Goal: Task Accomplishment & Management: Manage account settings

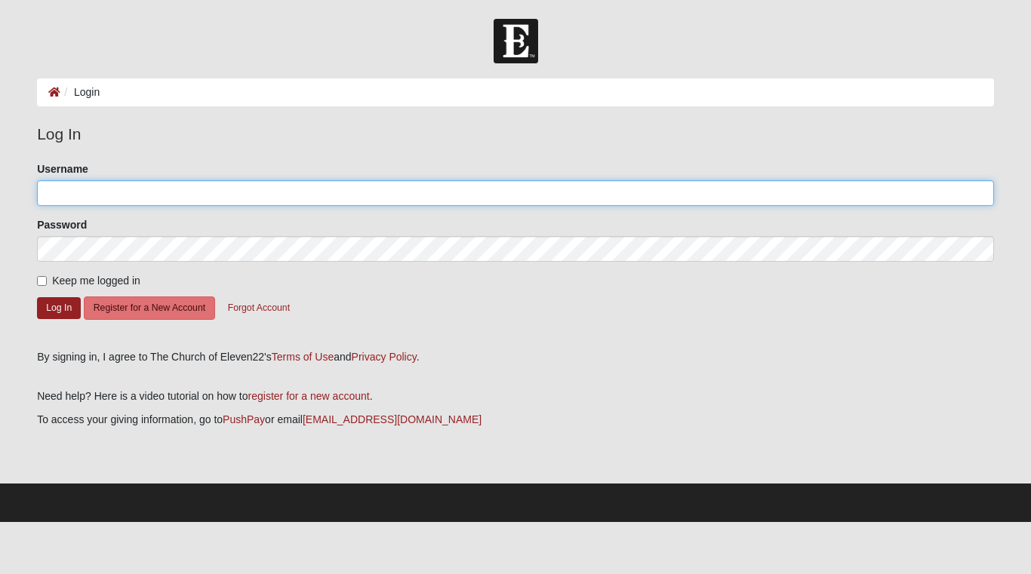
type input "[EMAIL_ADDRESS][DOMAIN_NAME]"
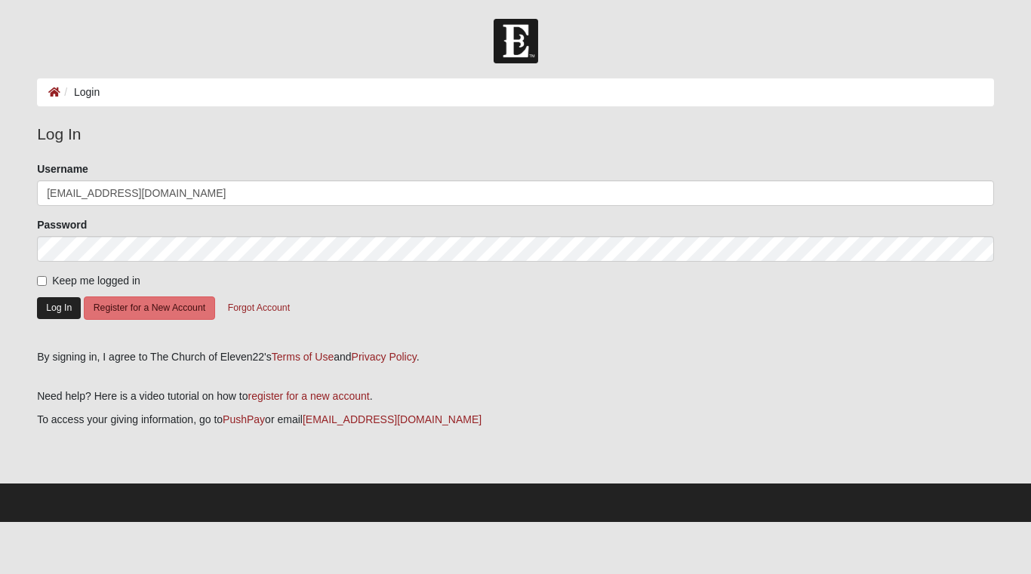
click at [54, 309] on button "Log In" at bounding box center [59, 308] width 44 height 22
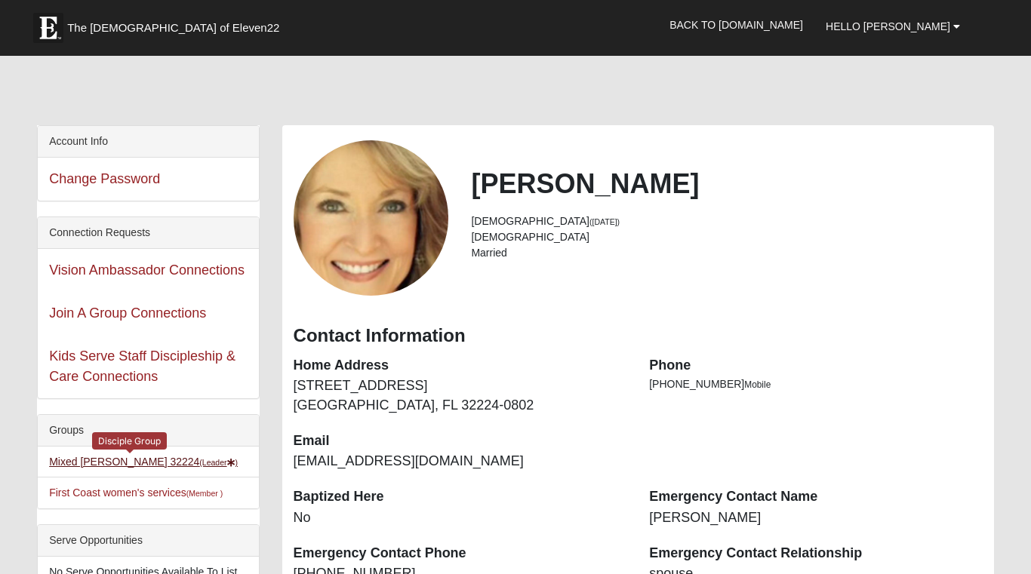
click at [97, 460] on link "Mixed Bratkovich 32224 (Leader )" at bounding box center [143, 462] width 189 height 12
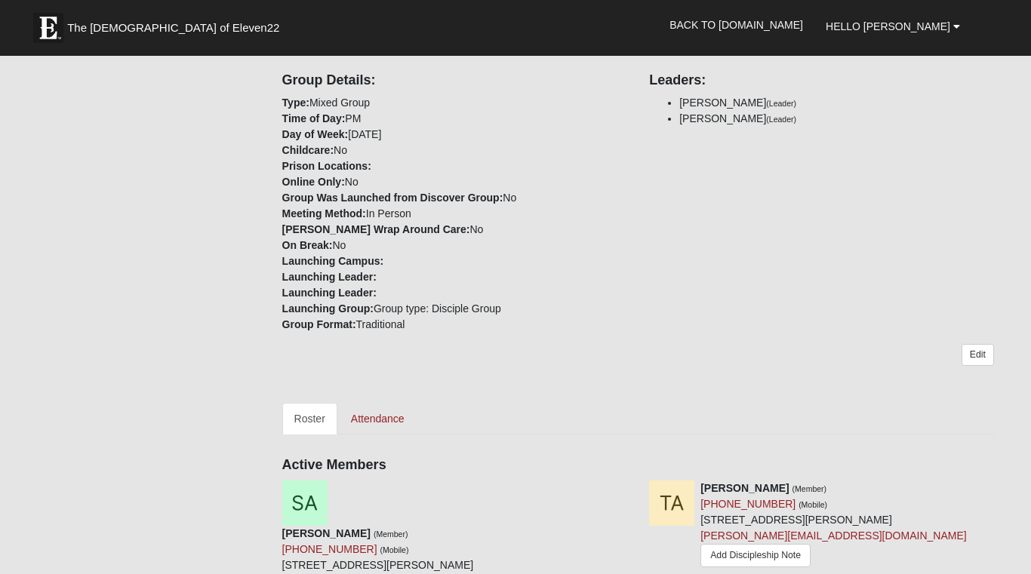
scroll to position [430, 0]
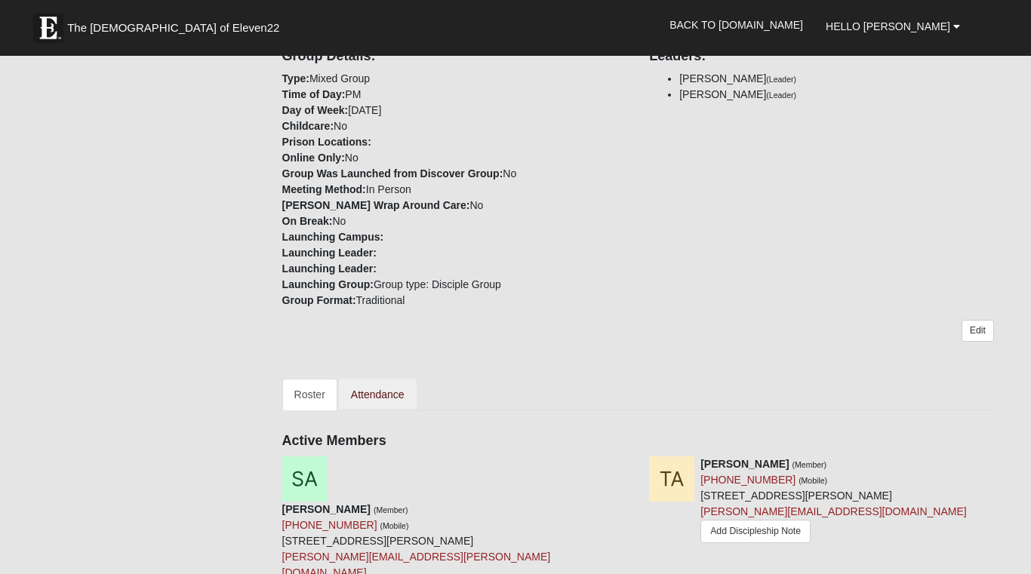
click at [386, 380] on link "Attendance" at bounding box center [378, 395] width 78 height 32
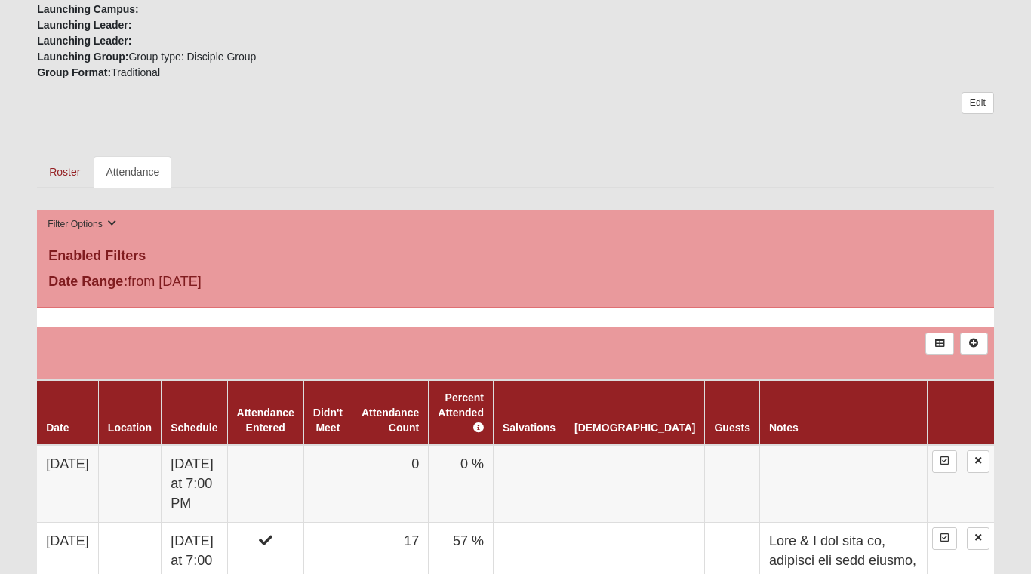
scroll to position [639, 0]
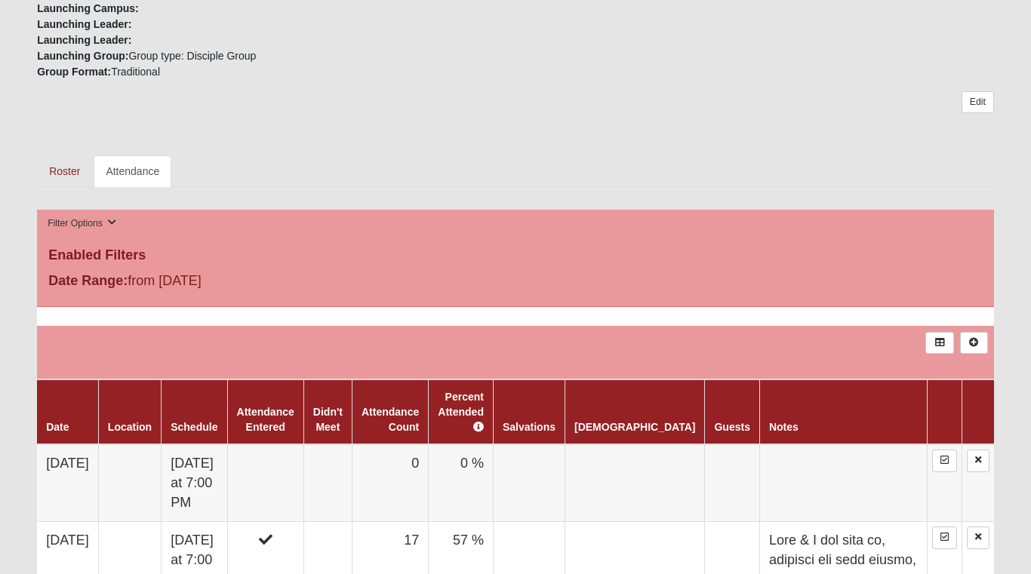
click at [149, 157] on link "Attendance" at bounding box center [133, 171] width 78 height 32
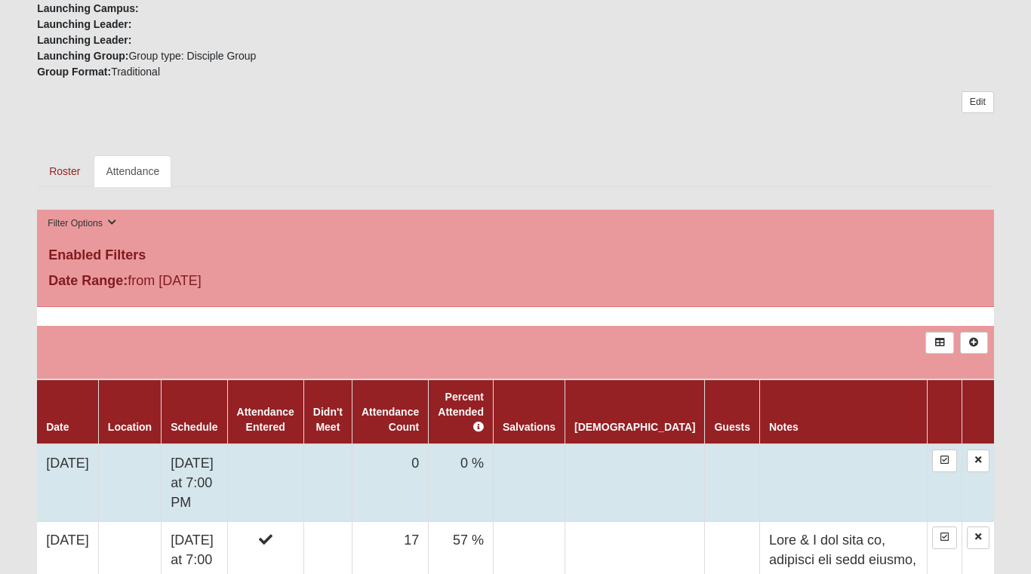
click at [73, 444] on td "[DATE]" at bounding box center [67, 483] width 61 height 78
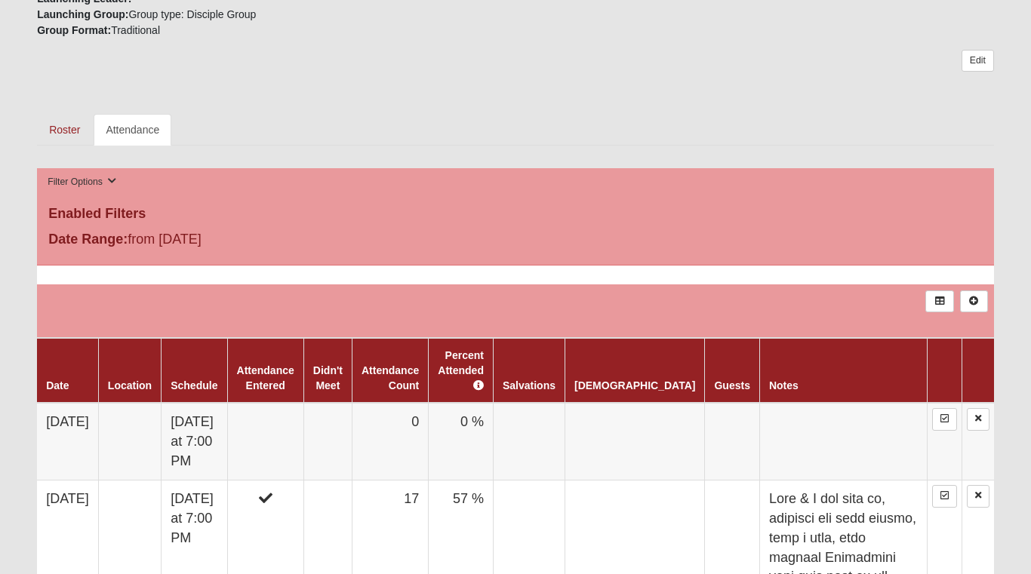
scroll to position [681, 0]
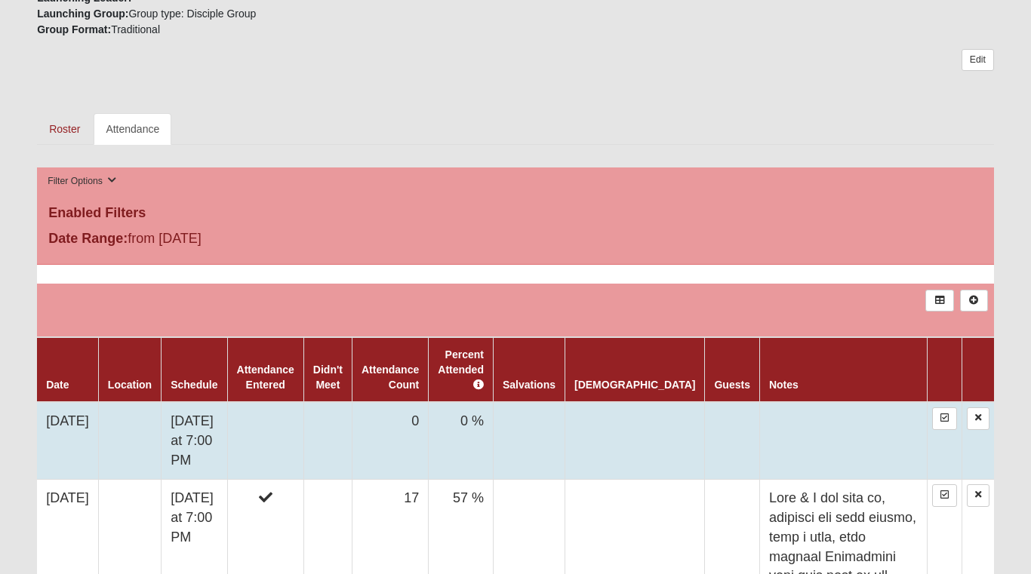
click at [94, 402] on td "8/13/2025" at bounding box center [67, 441] width 61 height 78
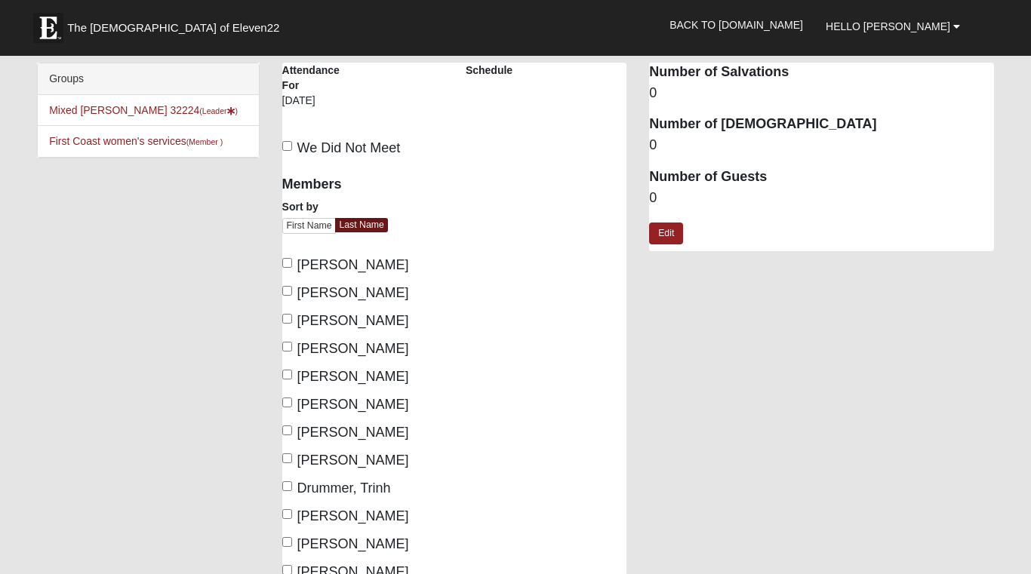
click at [289, 319] on input "[PERSON_NAME]" at bounding box center [287, 319] width 10 height 10
checkbox input "true"
click at [287, 343] on input "[PERSON_NAME]" at bounding box center [287, 347] width 10 height 10
checkbox input "true"
click at [286, 380] on label "[PERSON_NAME]" at bounding box center [345, 377] width 127 height 20
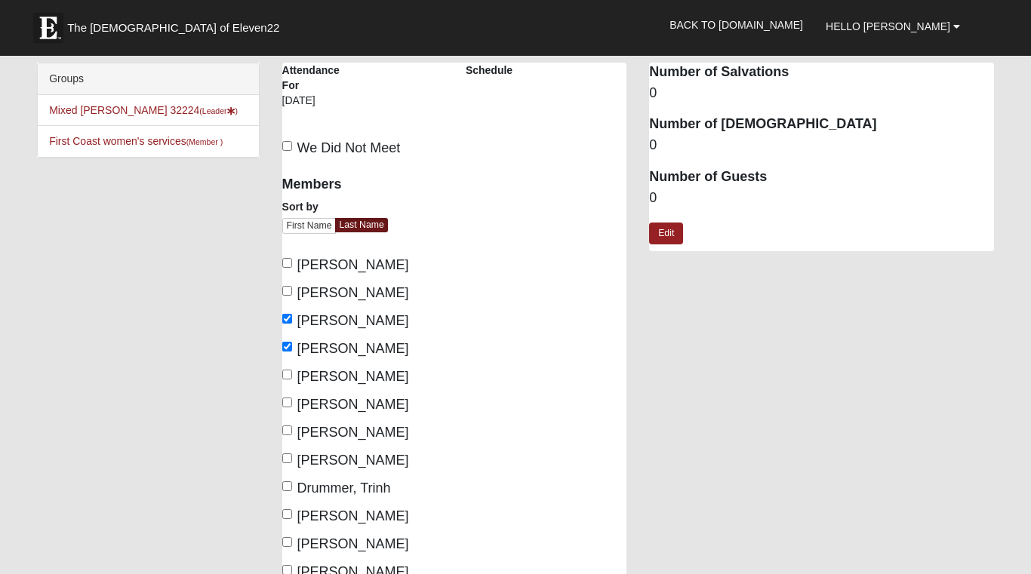
click at [286, 380] on input "[PERSON_NAME]" at bounding box center [287, 375] width 10 height 10
checkbox input "true"
click at [286, 406] on input "[PERSON_NAME]" at bounding box center [287, 403] width 10 height 10
checkbox input "true"
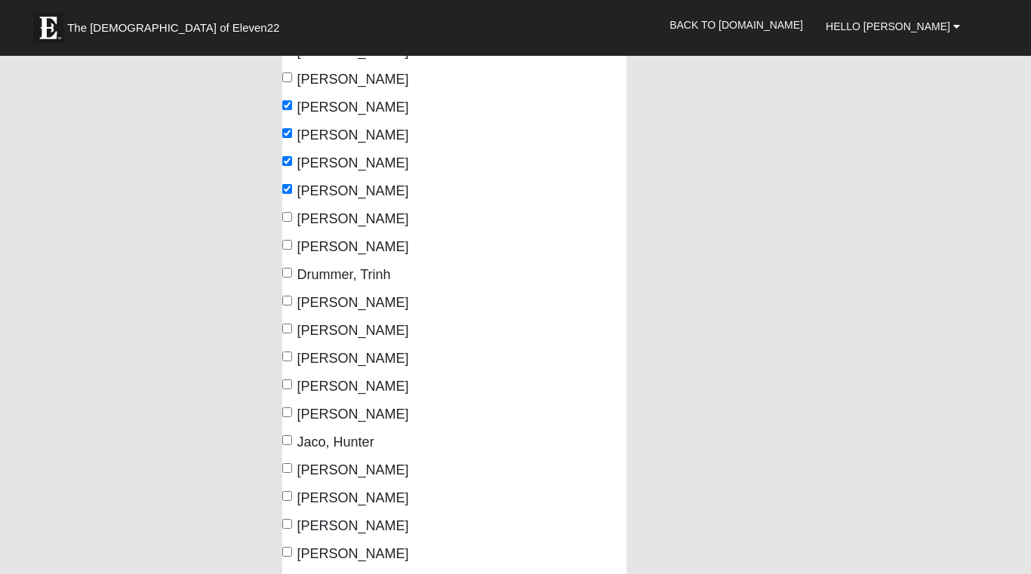
scroll to position [215, 0]
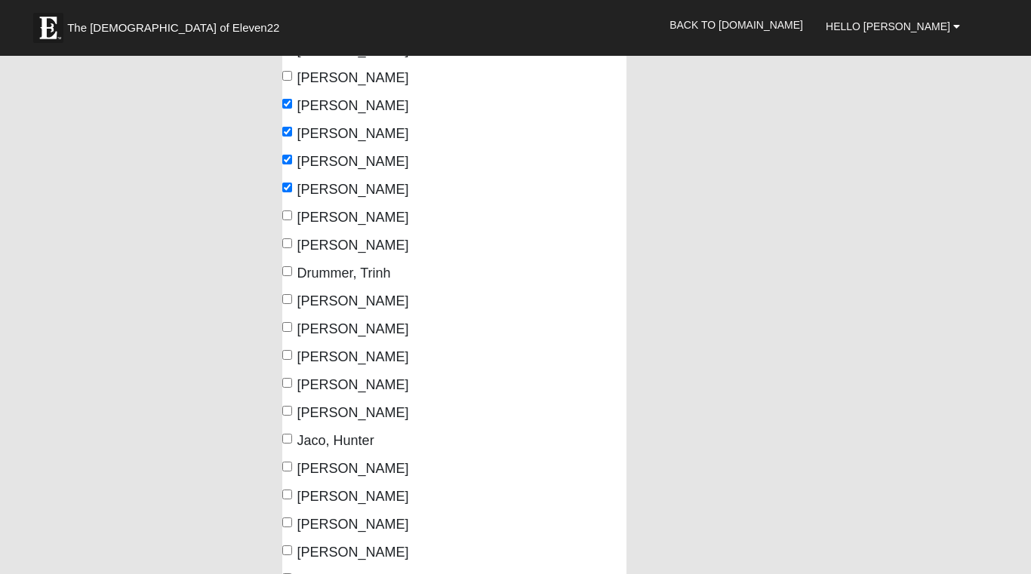
click at [291, 299] on label "[PERSON_NAME]" at bounding box center [345, 301] width 127 height 20
click at [291, 299] on input "[PERSON_NAME]" at bounding box center [287, 299] width 10 height 10
checkbox input "true"
click at [288, 355] on input "[PERSON_NAME]" at bounding box center [287, 355] width 10 height 10
checkbox input "true"
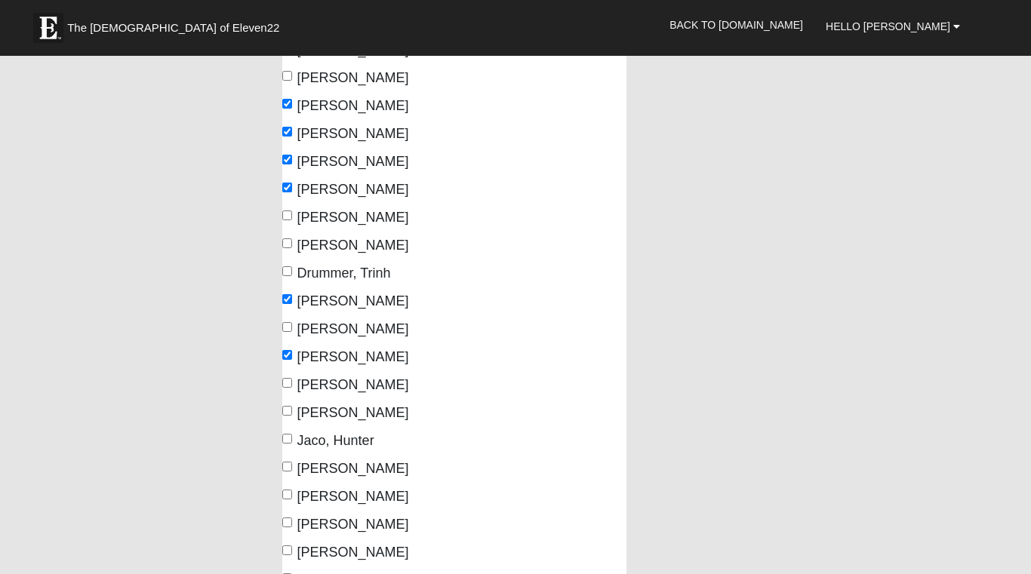
click at [288, 382] on input "[PERSON_NAME]" at bounding box center [287, 383] width 10 height 10
checkbox input "true"
click at [287, 407] on input "[PERSON_NAME]" at bounding box center [287, 411] width 10 height 10
checkbox input "true"
click at [288, 434] on input "Jaco, Hunter" at bounding box center [287, 439] width 10 height 10
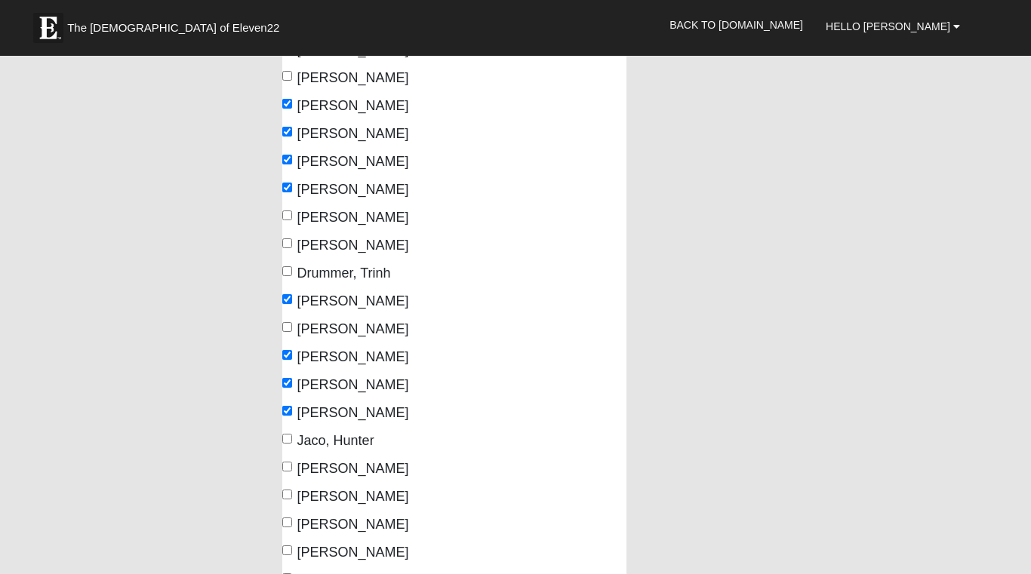
checkbox input "true"
click at [287, 463] on input "[PERSON_NAME]" at bounding box center [287, 467] width 10 height 10
checkbox input "true"
click at [288, 492] on input "[PERSON_NAME]" at bounding box center [287, 495] width 10 height 10
checkbox input "true"
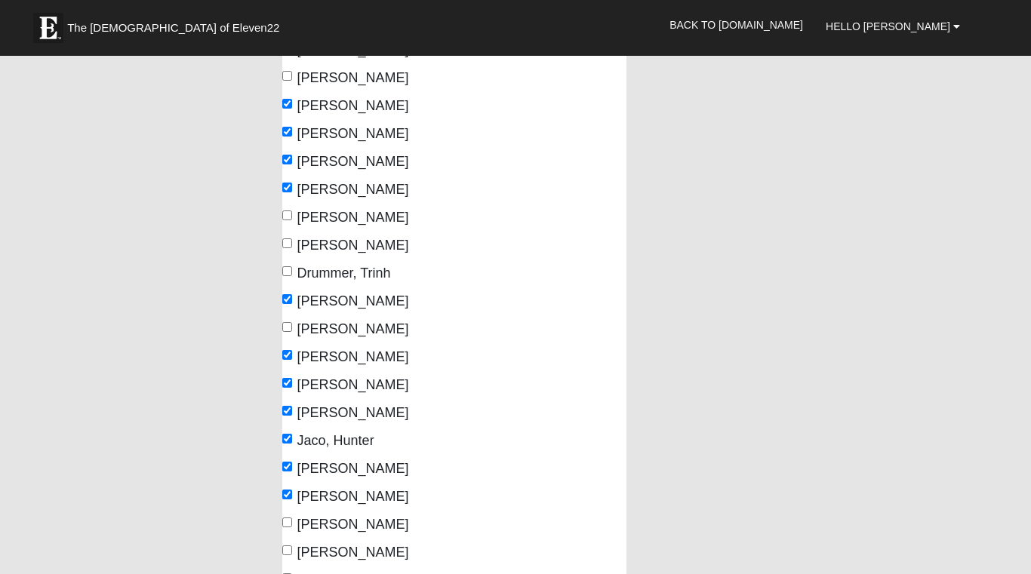
click at [289, 520] on input "[PERSON_NAME]" at bounding box center [287, 523] width 10 height 10
checkbox input "true"
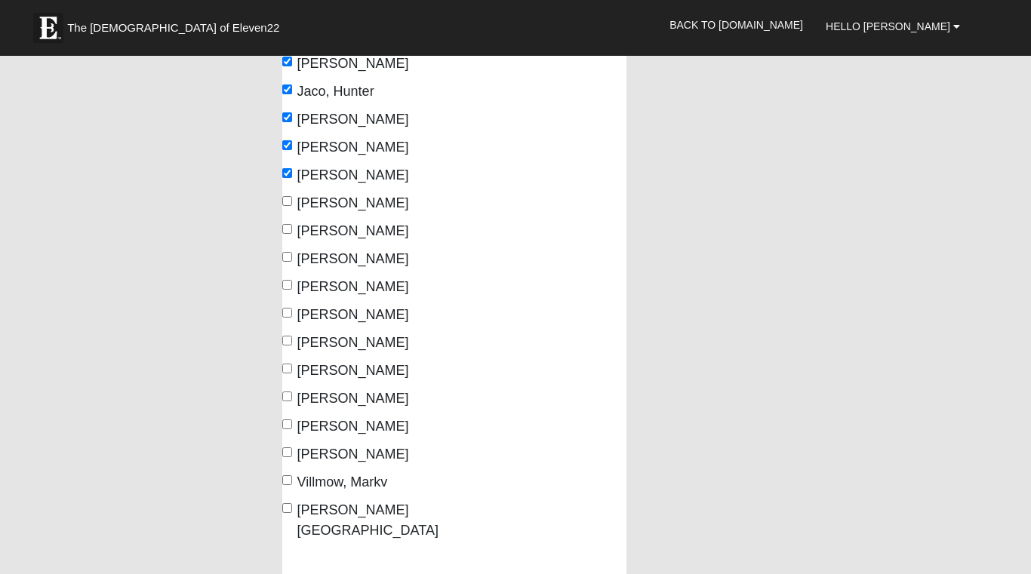
scroll to position [568, 0]
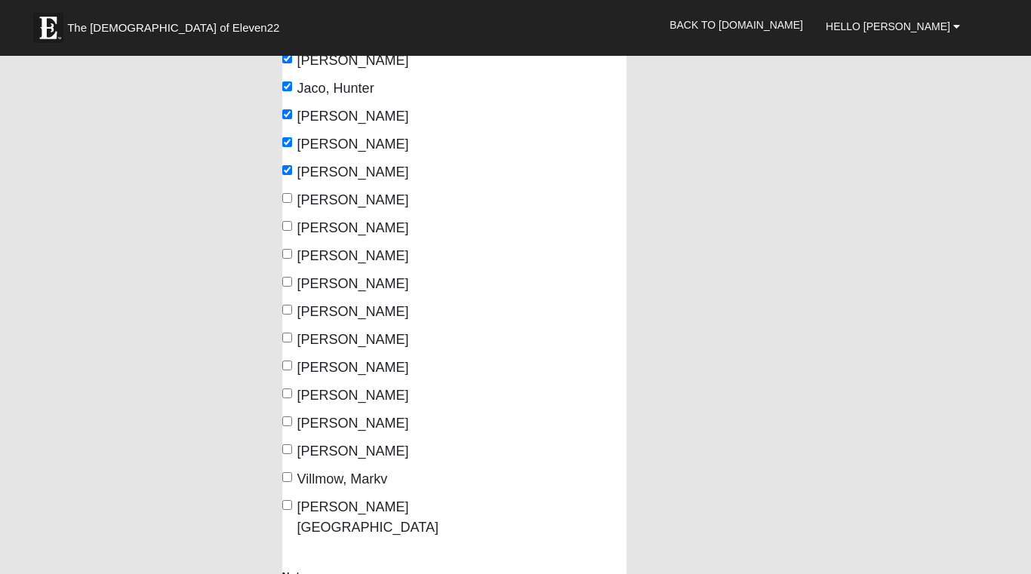
click at [288, 195] on input "[PERSON_NAME]" at bounding box center [287, 198] width 10 height 10
checkbox input "true"
click at [285, 225] on input "[PERSON_NAME]" at bounding box center [287, 226] width 10 height 10
checkbox input "true"
click at [285, 253] on input "[PERSON_NAME]" at bounding box center [287, 254] width 10 height 10
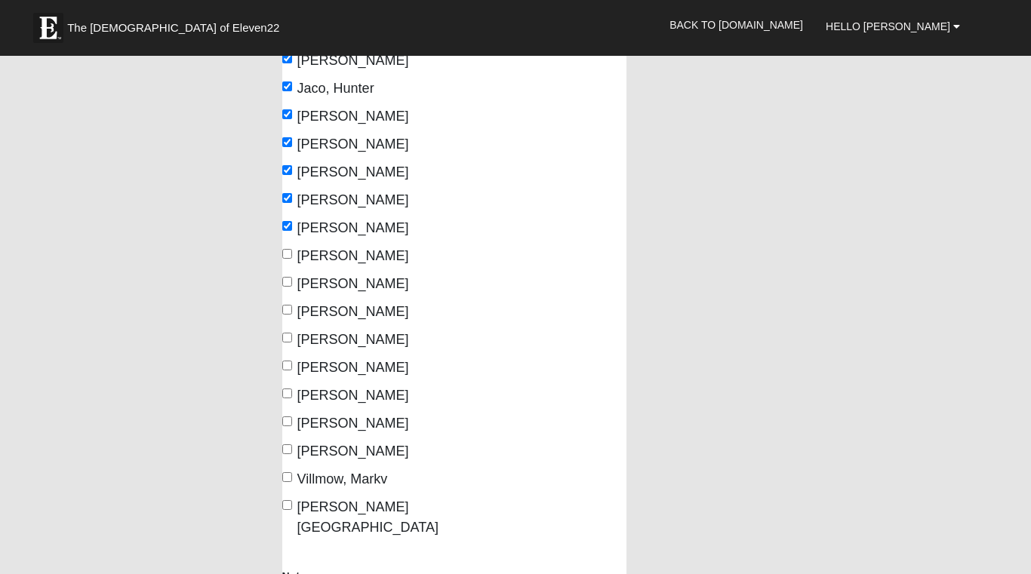
checkbox input "true"
click at [286, 363] on input "[PERSON_NAME]" at bounding box center [287, 366] width 10 height 10
checkbox input "true"
click at [285, 392] on input "[PERSON_NAME]" at bounding box center [287, 394] width 10 height 10
checkbox input "true"
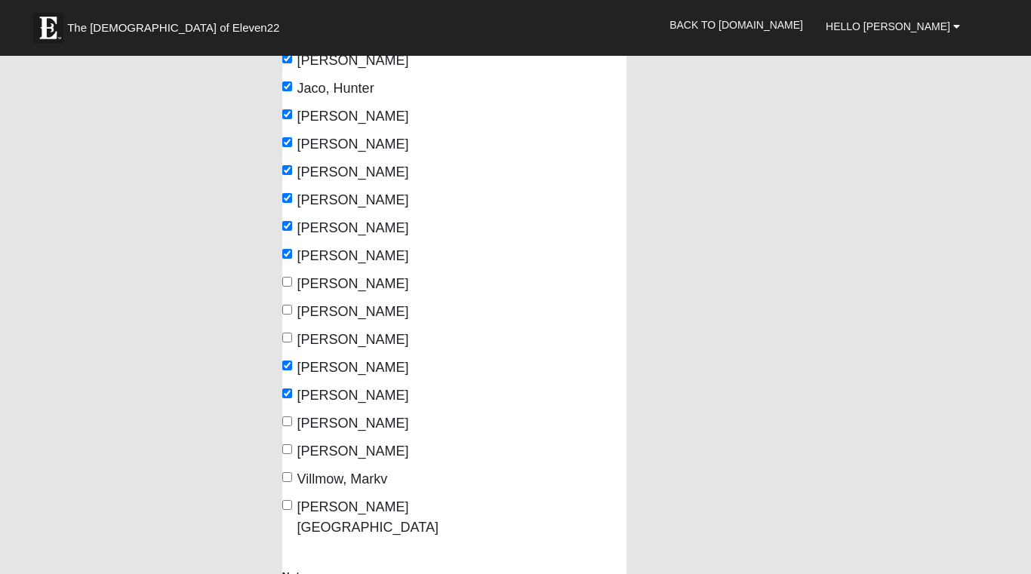
click at [286, 423] on input "[PERSON_NAME]" at bounding box center [287, 422] width 10 height 10
checkbox input "true"
click at [288, 449] on input "[PERSON_NAME]" at bounding box center [287, 449] width 10 height 10
checkbox input "true"
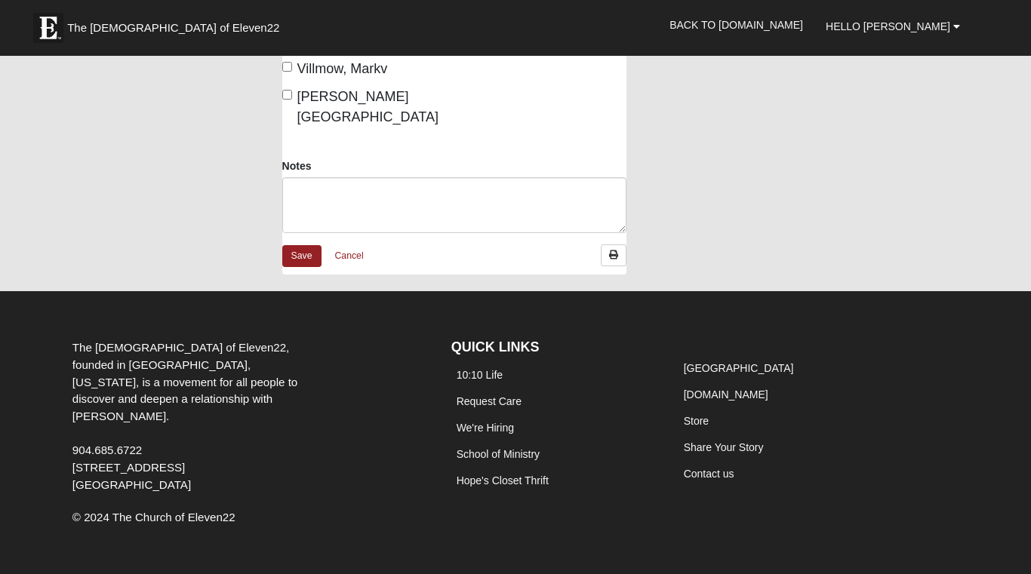
scroll to position [977, 0]
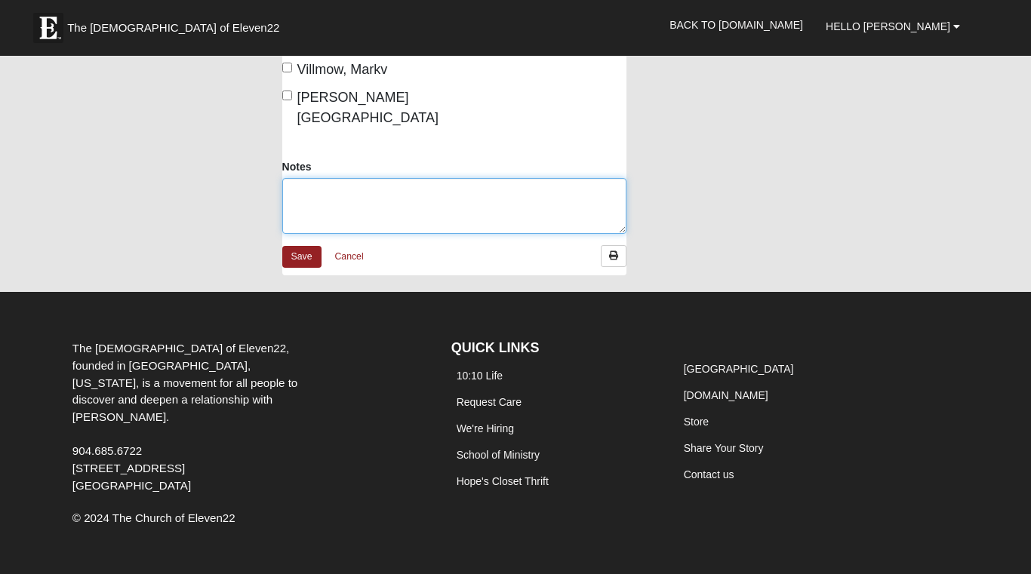
click at [299, 178] on textarea "Notes" at bounding box center [454, 206] width 345 height 56
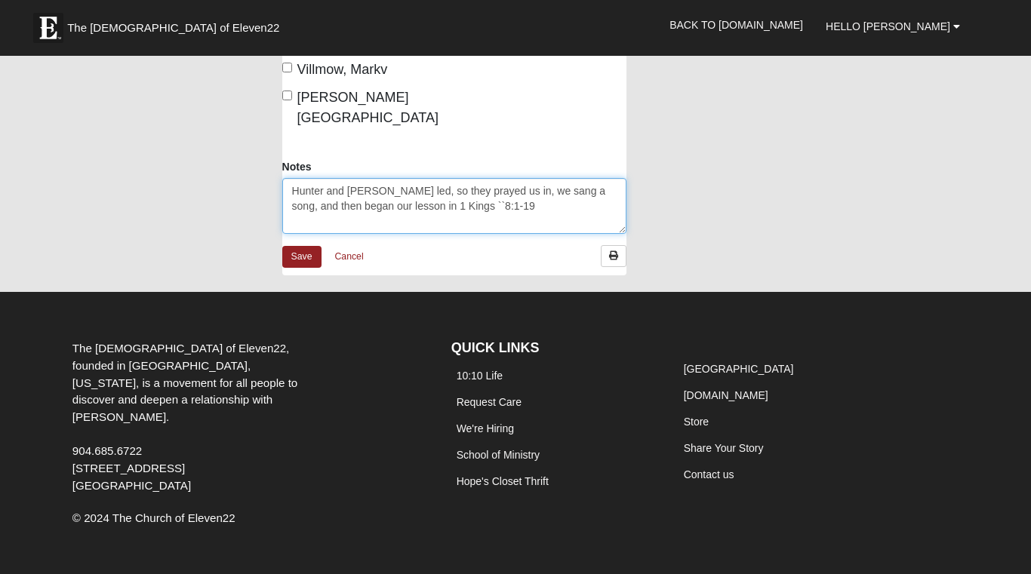
click at [455, 186] on textarea "Hunter and [PERSON_NAME] led, so they prayed us in, we sang a song, and then be…" at bounding box center [454, 206] width 345 height 56
click at [489, 187] on textarea "Hunter and [PERSON_NAME] led, so they prayed us in, we sang a song, and then be…" at bounding box center [454, 206] width 345 height 56
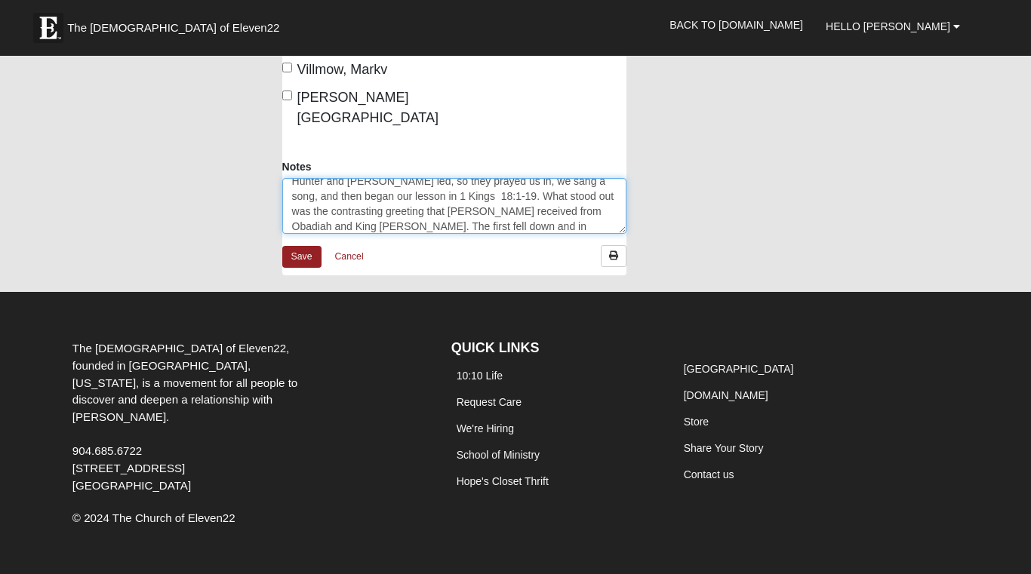
scroll to position [25, 0]
click at [347, 210] on textarea "Hunter and [PERSON_NAME] led, so they prayed us in, we sang a song, and then be…" at bounding box center [454, 206] width 345 height 56
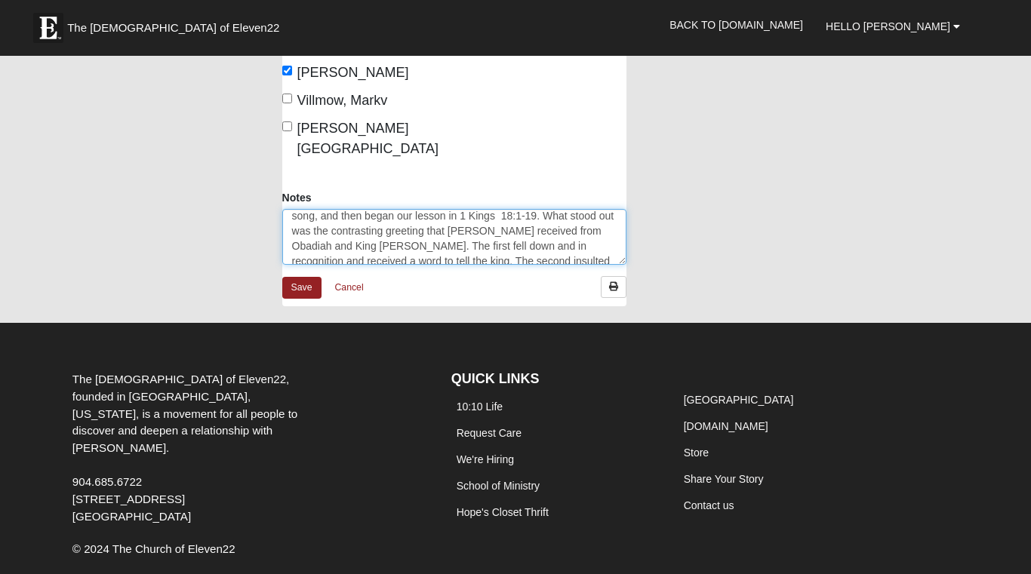
scroll to position [29, 0]
click at [386, 209] on textarea "Hunter and [PERSON_NAME] led, so they prayed us in, we sang a song, and then be…" at bounding box center [454, 237] width 345 height 56
click at [426, 217] on textarea "Hunter and [PERSON_NAME] led, so they prayed us in, we sang a song, and then be…" at bounding box center [454, 237] width 345 height 56
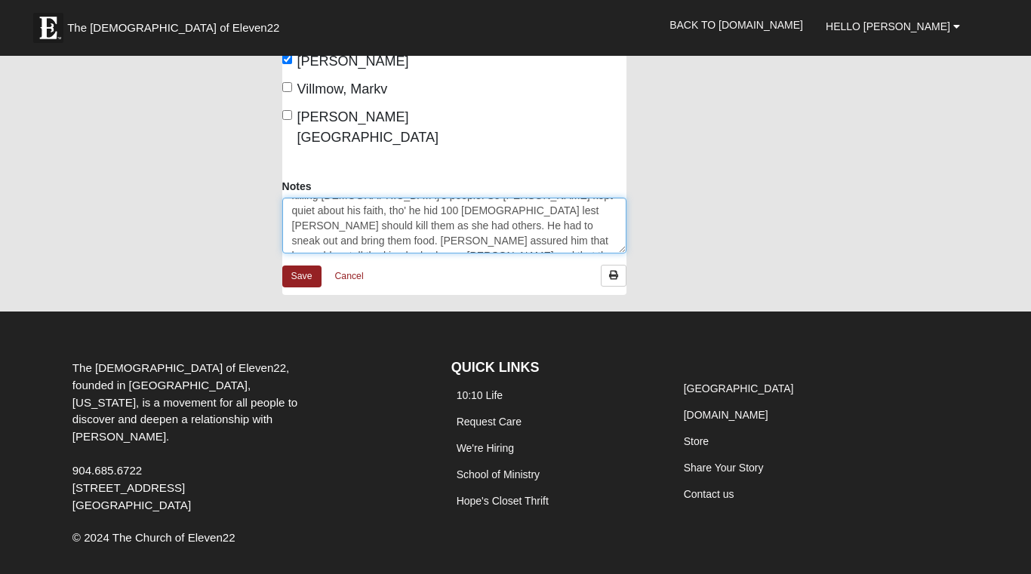
click at [523, 221] on textarea "Hunter and [PERSON_NAME] led, so they prayed us in, we sang a song, and then be…" at bounding box center [454, 226] width 345 height 56
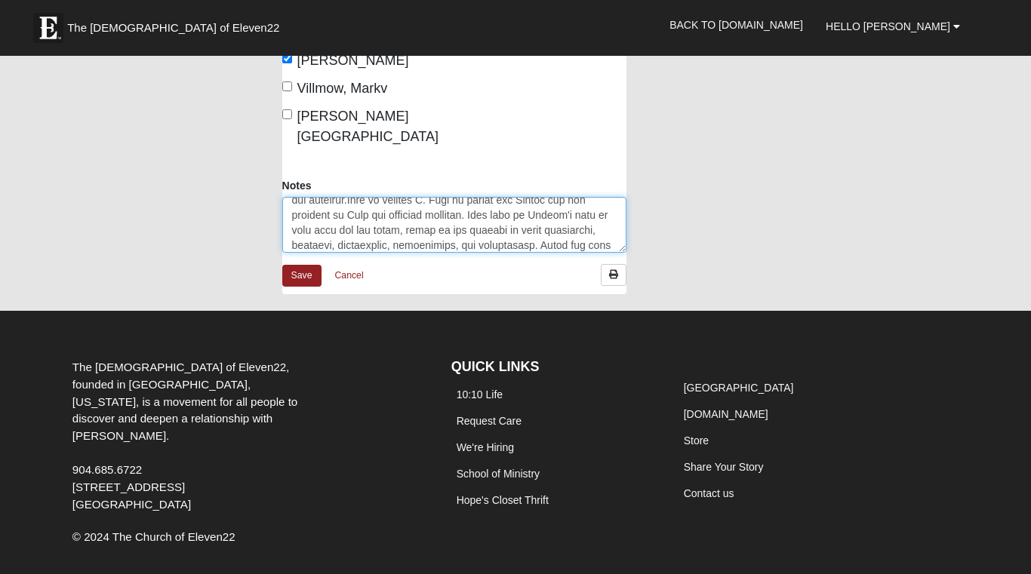
scroll to position [251, 0]
click at [319, 223] on textarea "Notes" at bounding box center [454, 225] width 345 height 56
click at [557, 226] on textarea "Notes" at bounding box center [454, 225] width 345 height 56
click at [417, 197] on textarea "Notes" at bounding box center [454, 225] width 345 height 56
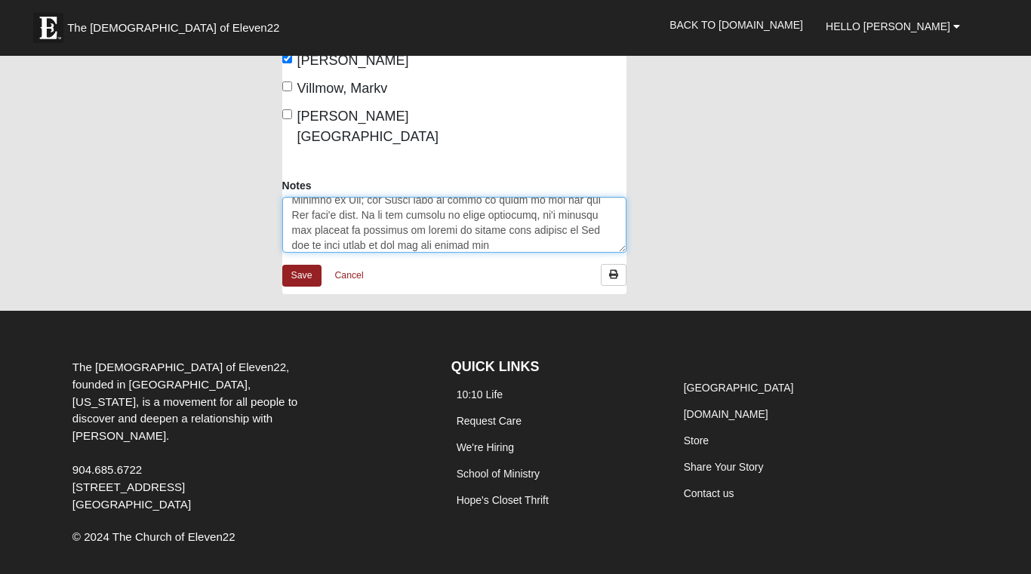
click at [467, 224] on textarea "Notes" at bounding box center [454, 225] width 345 height 56
click at [494, 210] on textarea "Notes" at bounding box center [454, 225] width 345 height 56
click at [344, 227] on textarea "Notes" at bounding box center [454, 225] width 345 height 56
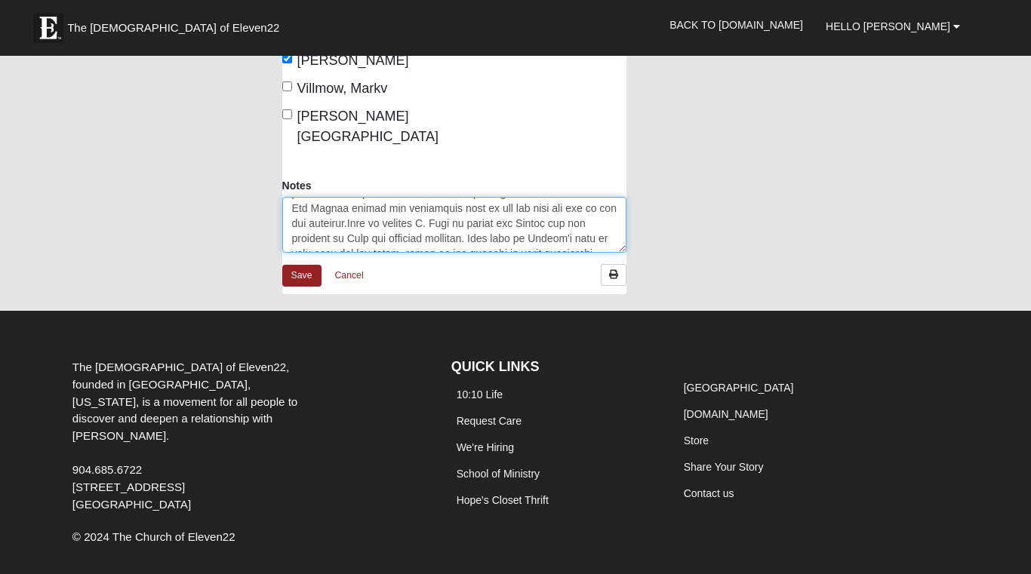
click at [334, 202] on textarea "Notes" at bounding box center [454, 225] width 345 height 56
click at [408, 209] on textarea "Notes" at bounding box center [454, 225] width 345 height 56
click at [468, 208] on textarea "Notes" at bounding box center [454, 225] width 345 height 56
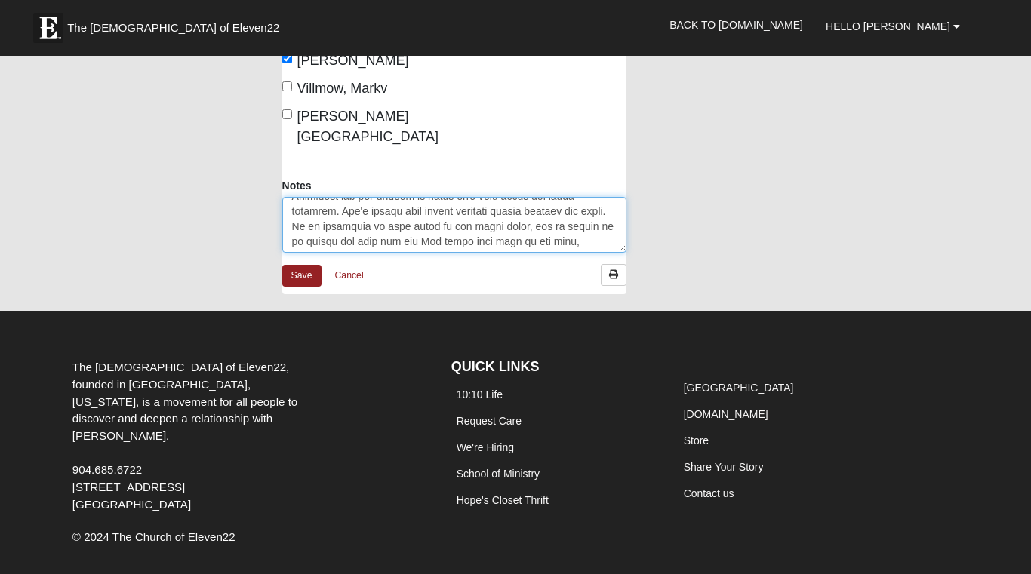
click at [440, 197] on textarea "Notes" at bounding box center [454, 225] width 345 height 56
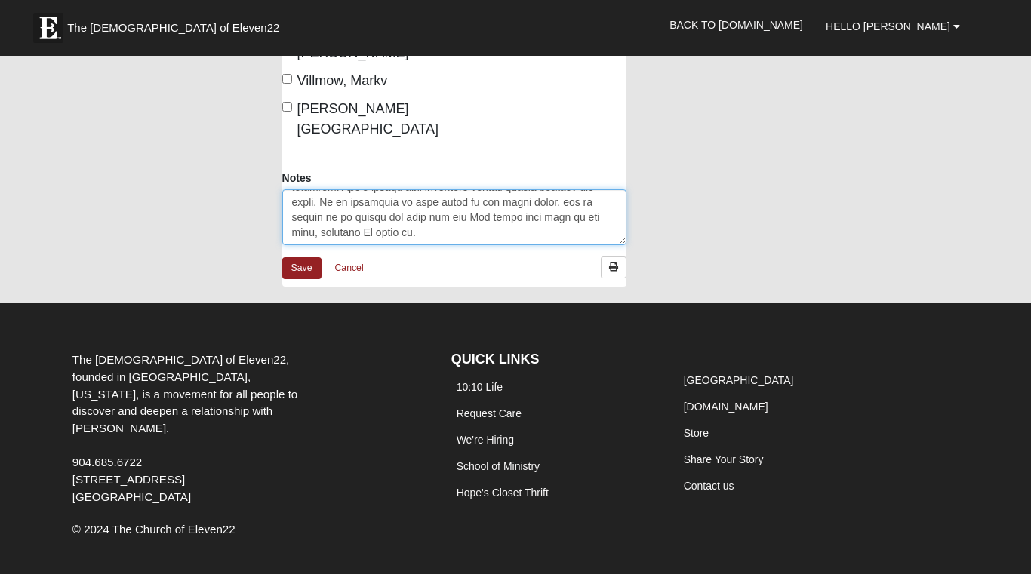
scroll to position [969, 0]
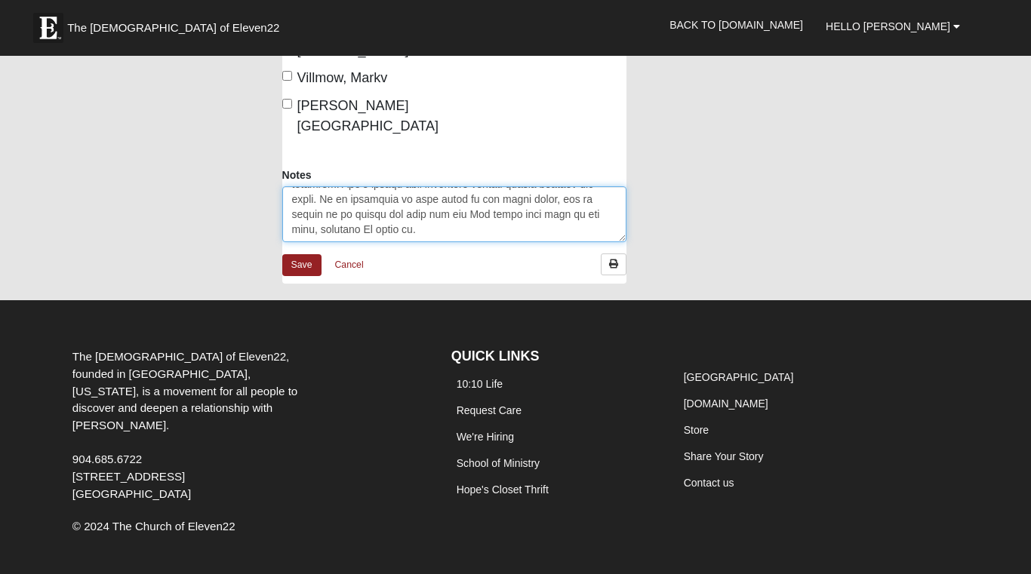
click at [437, 213] on textarea "Notes" at bounding box center [454, 214] width 345 height 56
type textarea "Hunter and [PERSON_NAME] led, so they prayed us in, we sang a song, and then be…"
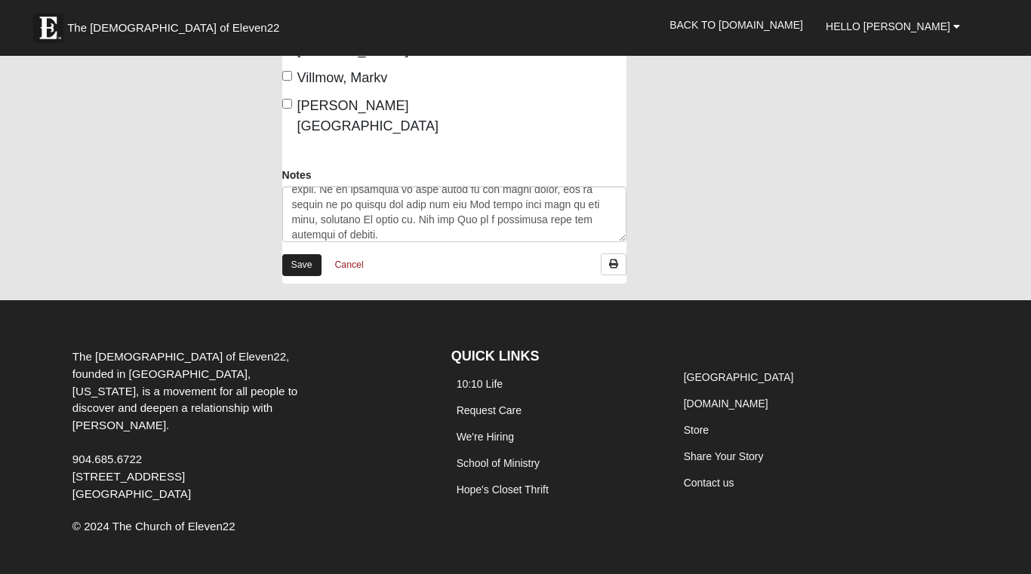
click at [304, 254] on link "Save" at bounding box center [301, 265] width 39 height 22
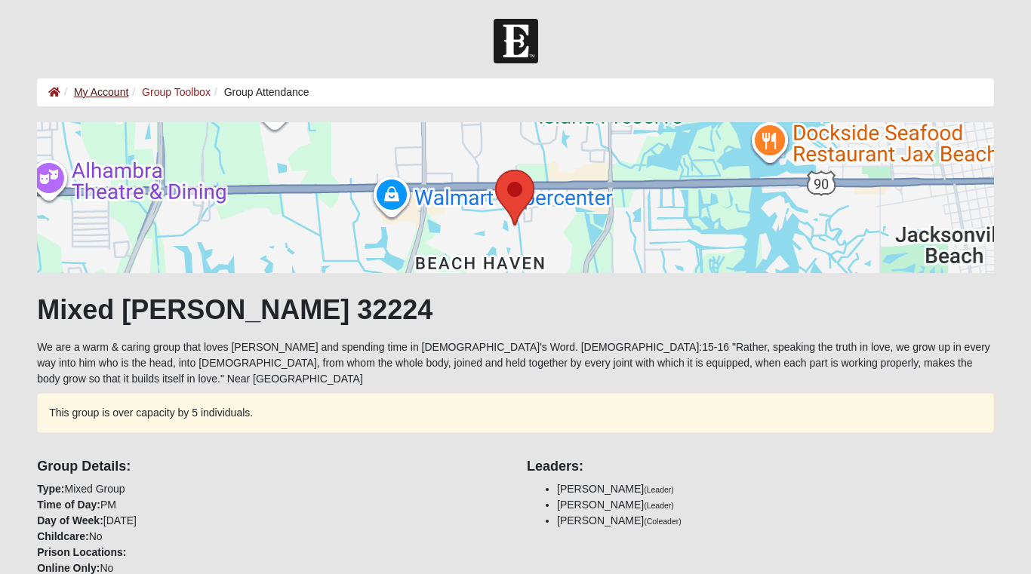
click at [97, 89] on link "My Account" at bounding box center [101, 92] width 54 height 12
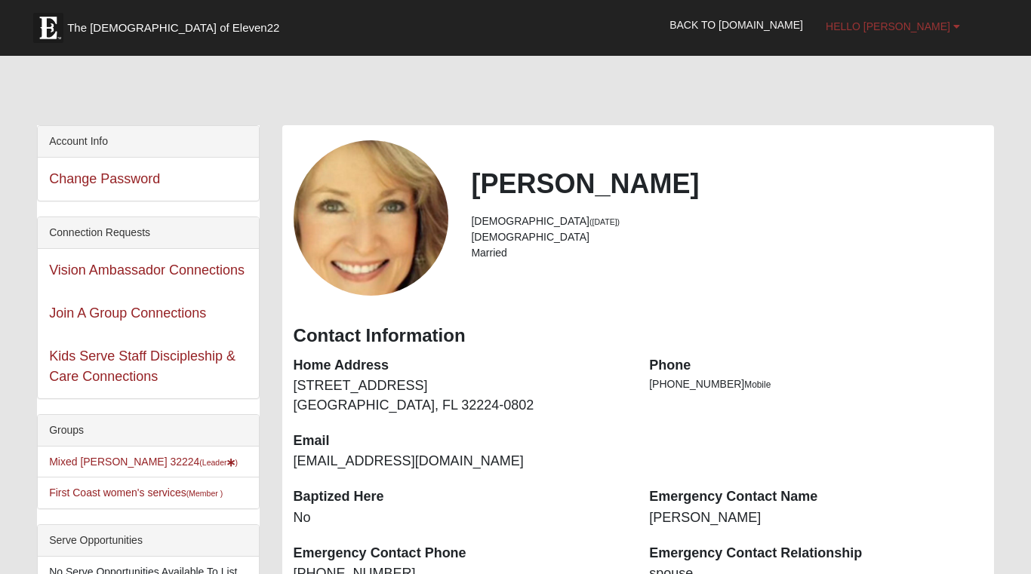
click at [907, 30] on span "Hello [PERSON_NAME]" at bounding box center [888, 26] width 125 height 12
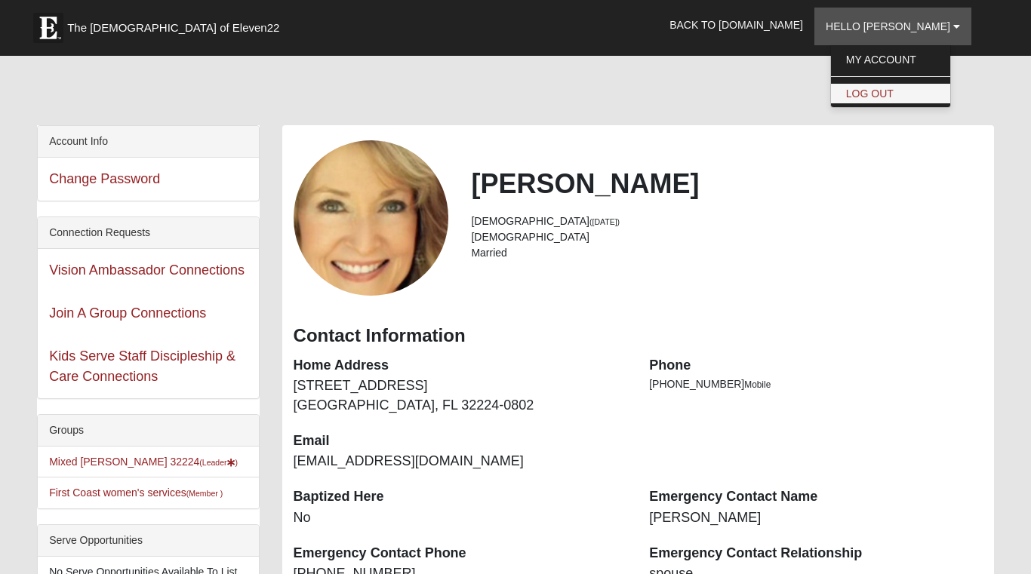
click at [895, 96] on link "Log Out" at bounding box center [890, 94] width 119 height 20
